Goal: Task Accomplishment & Management: Use online tool/utility

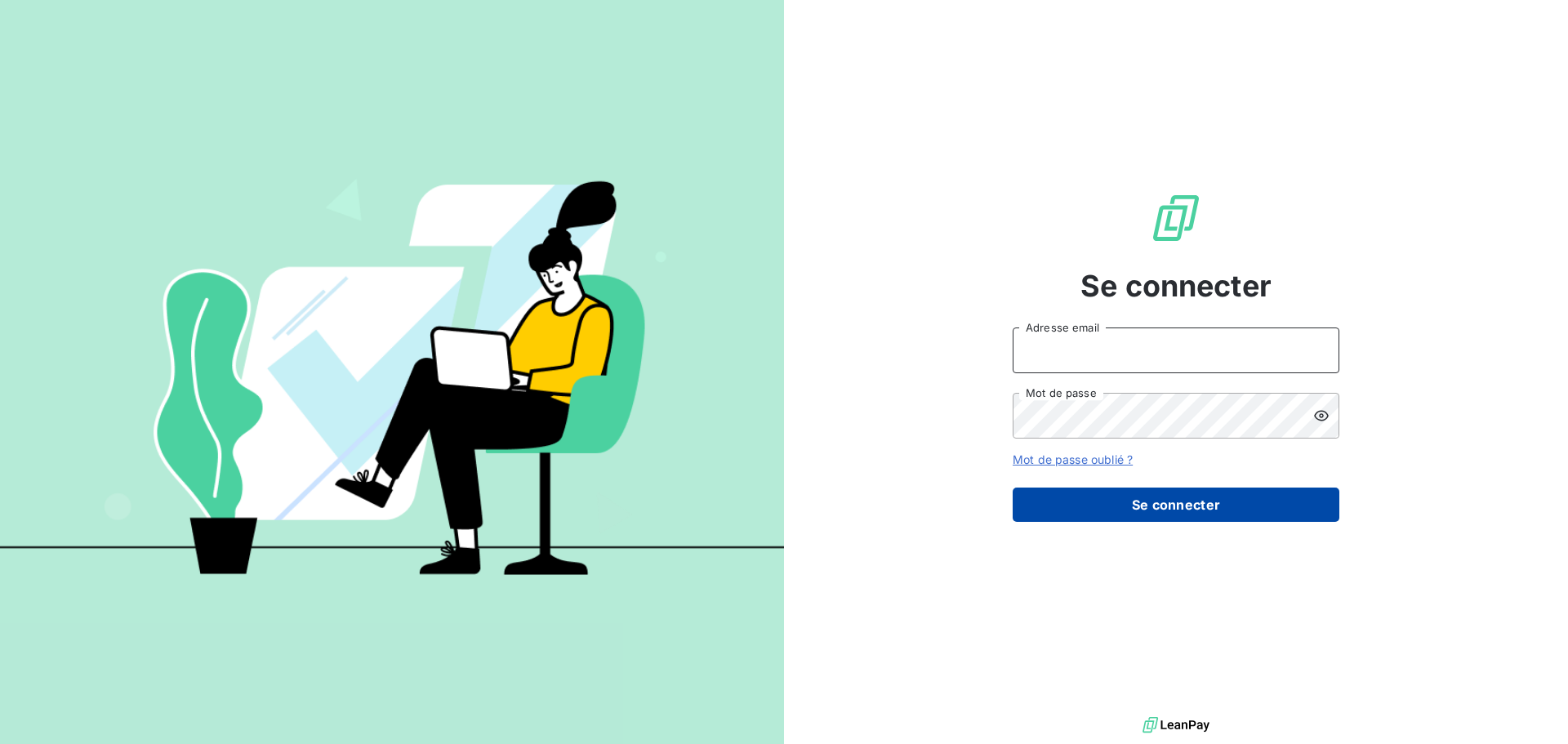
type input "[EMAIL_ADDRESS][DOMAIN_NAME]"
click at [1233, 500] on button "Se connecter" at bounding box center [1176, 504] width 326 height 34
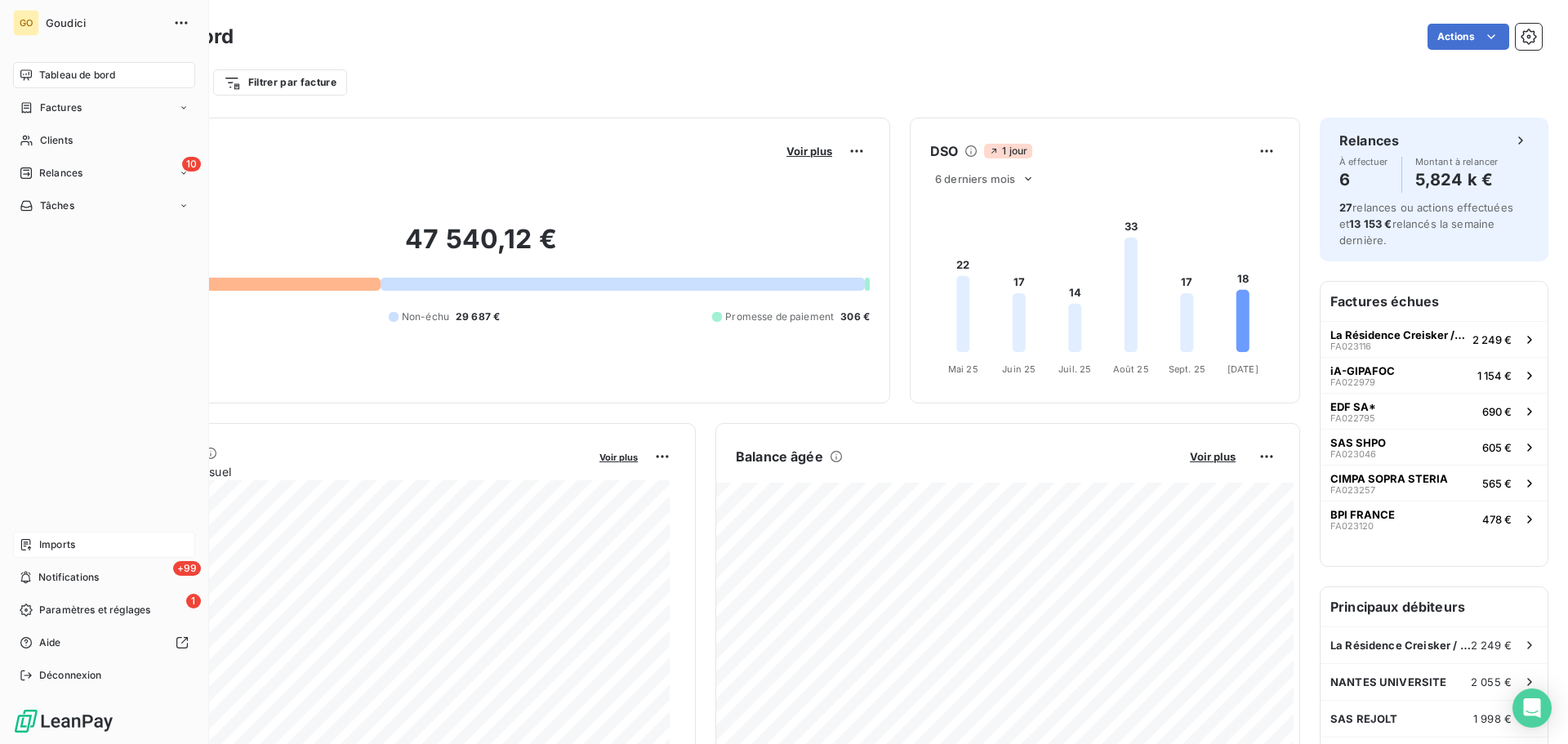
click at [67, 546] on span "Imports" at bounding box center [57, 545] width 36 height 15
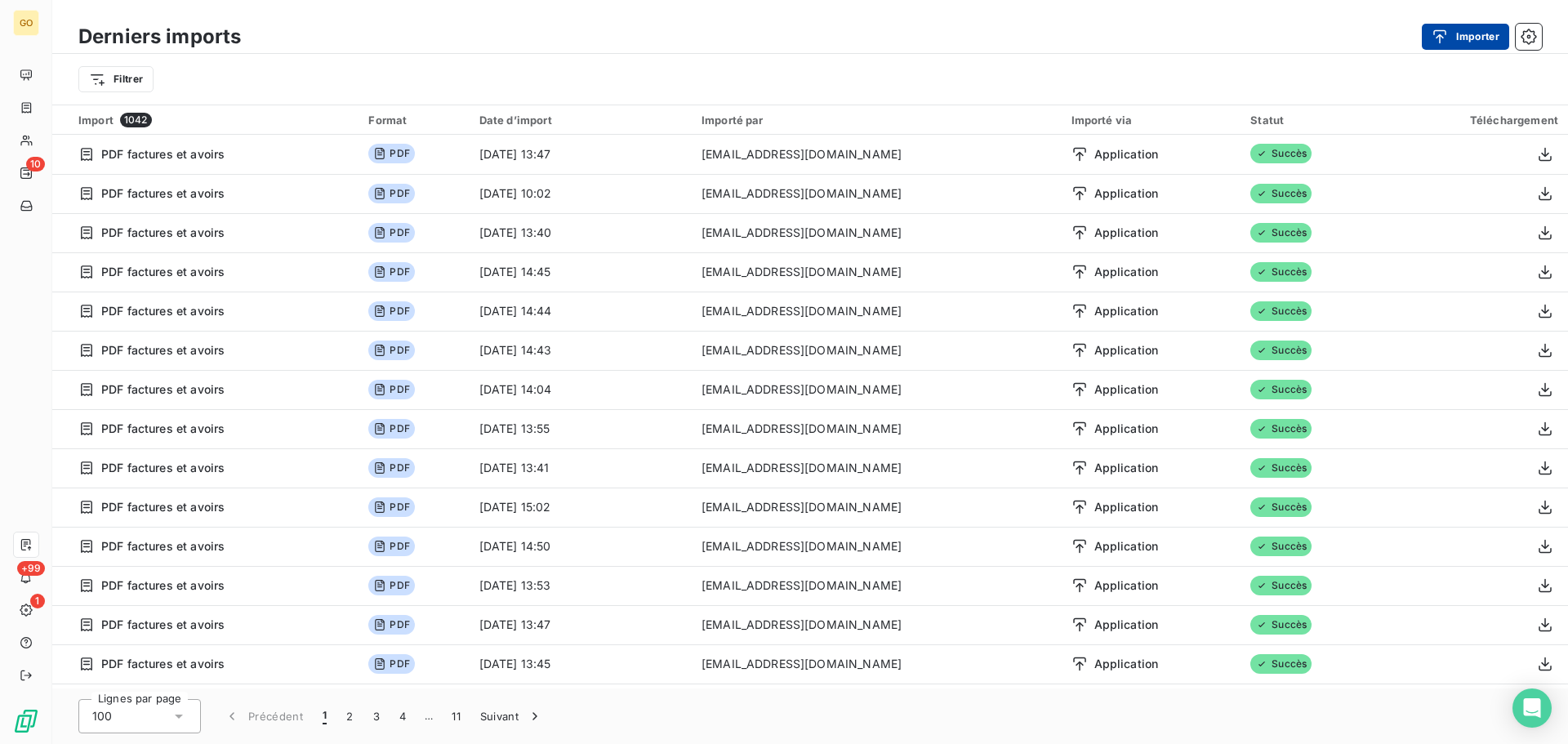
click at [1467, 36] on button "Importer" at bounding box center [1465, 37] width 87 height 26
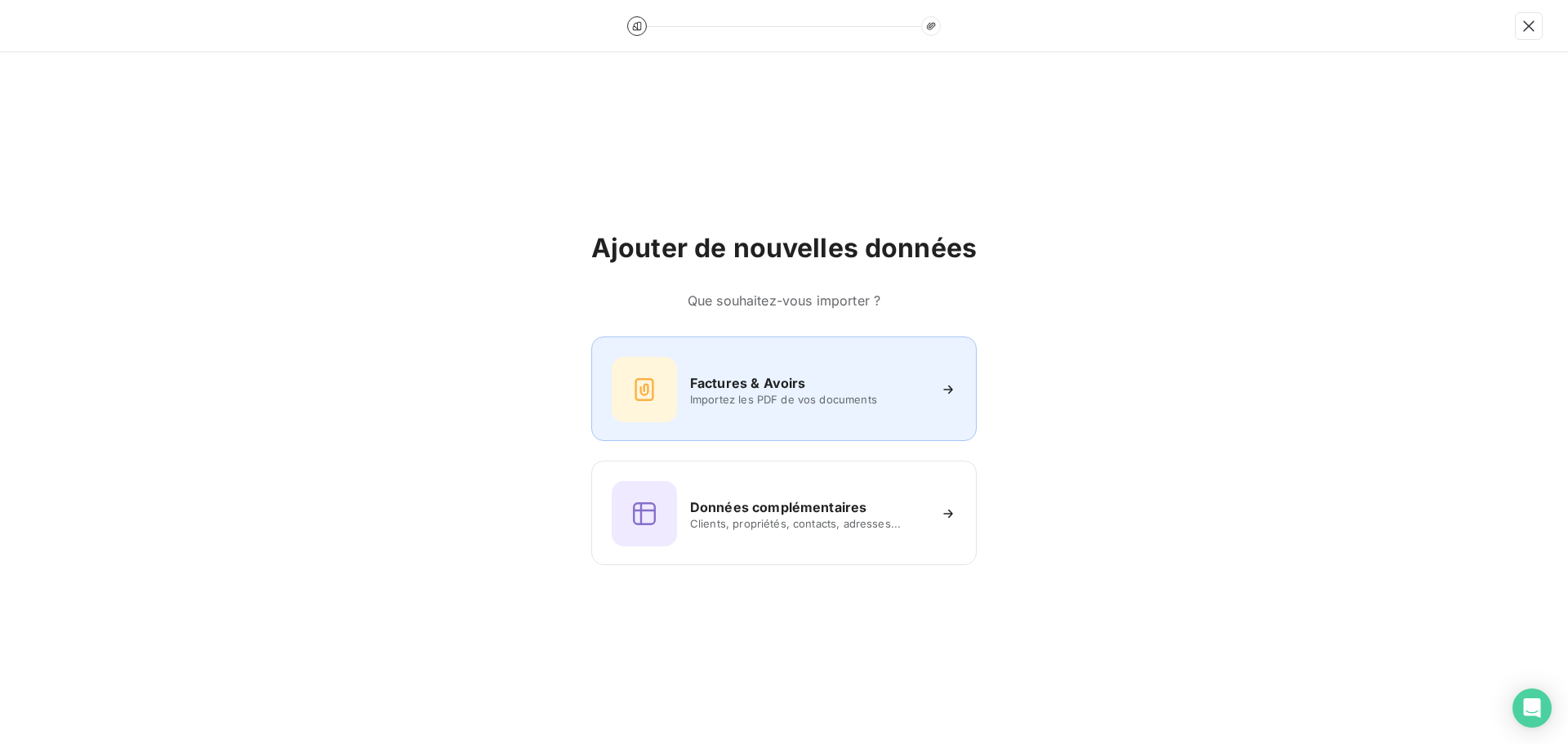
click at [806, 384] on div "Factures & Avoirs" at bounding box center [809, 383] width 236 height 20
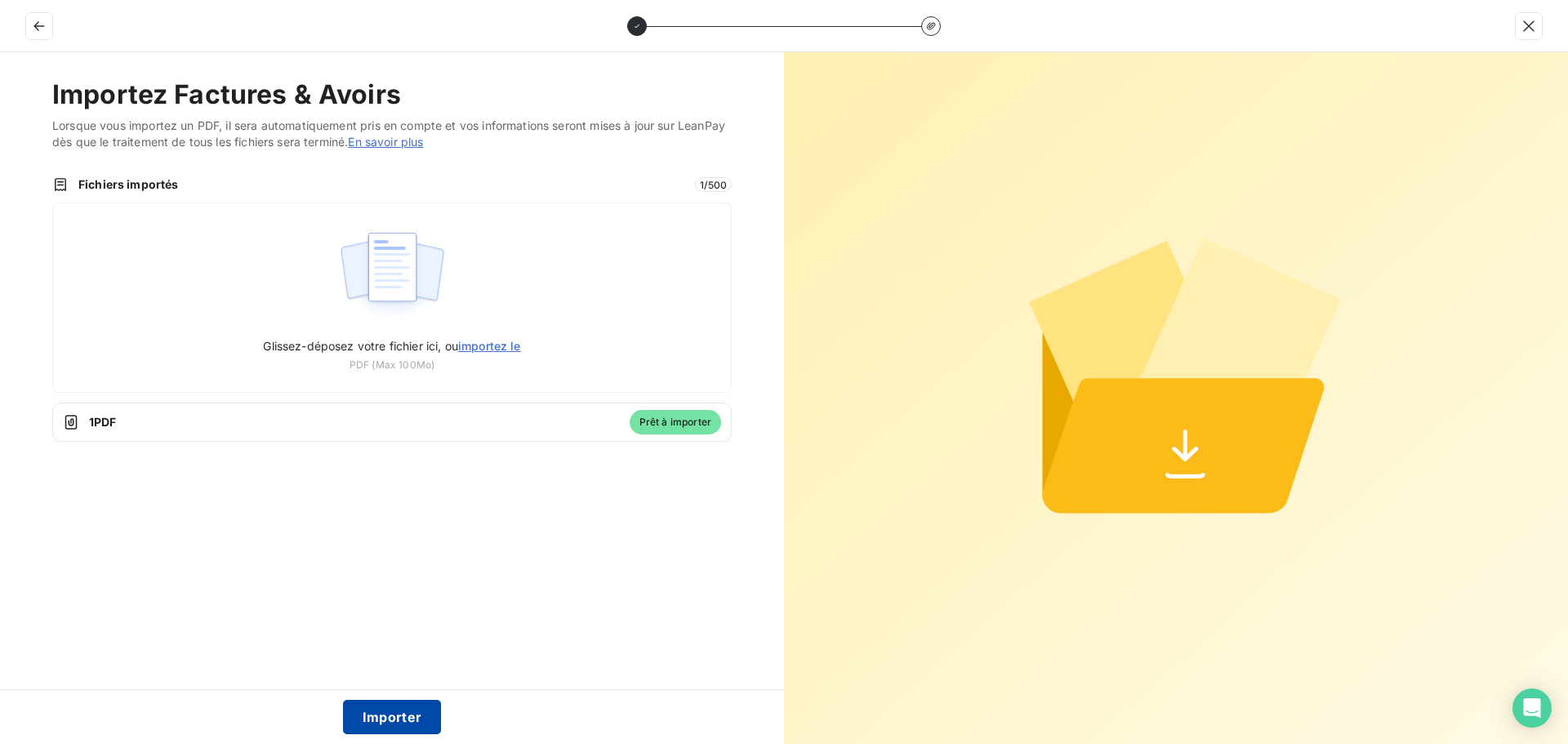
click at [397, 714] on button "Importer" at bounding box center [392, 717] width 98 height 34
